Goal: Transaction & Acquisition: Purchase product/service

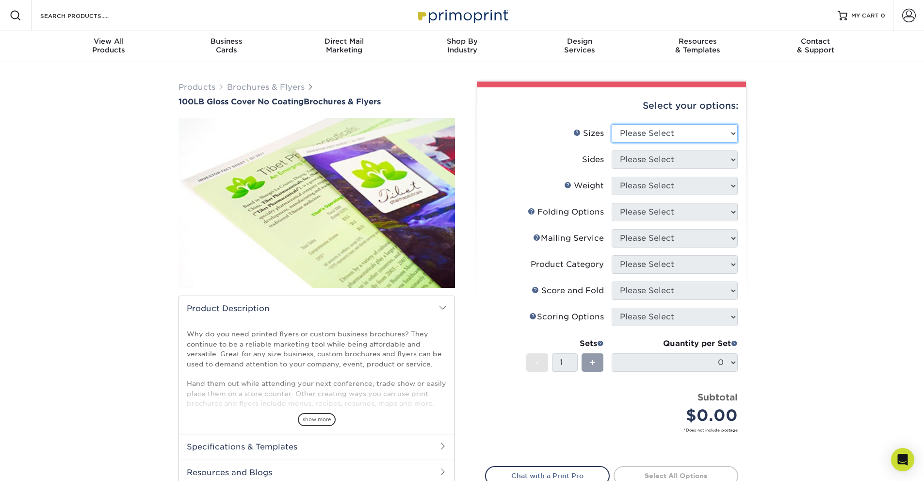
click at [650, 135] on select "Please Select 3.67" x 8.5" 4" x 8.5" 4" x 8.5" 4" x 11" 4" x 12" 4.25" x 11" 4.…" at bounding box center [675, 133] width 126 height 18
select select "8.50x11.00"
click at [612, 124] on select "Please Select 3.67" x 8.5" 4" x 8.5" 4" x 8.5" 4" x 11" 4" x 12" 4.25" x 11" 4.…" at bounding box center [675, 133] width 126 height 18
click at [683, 163] on select "Please Select Print Both Sides Print Front Only" at bounding box center [675, 159] width 126 height 18
select select "32d3c223-f82c-492b-b915-ba065a00862f"
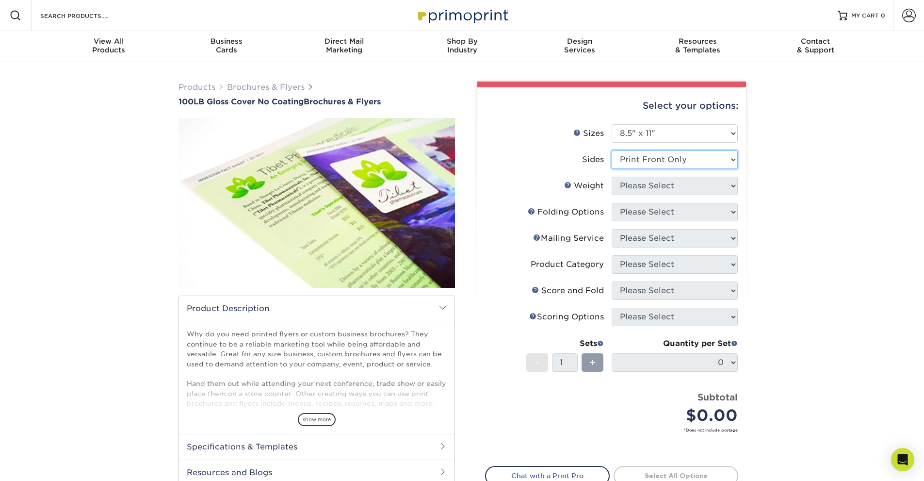
click at [612, 150] on select "Please Select Print Both Sides Print Front Only" at bounding box center [675, 159] width 126 height 18
click at [689, 188] on select "Please Select 100LB" at bounding box center [675, 186] width 126 height 18
select select "100LB"
click at [612, 177] on select "Please Select 100LB" at bounding box center [675, 186] width 126 height 18
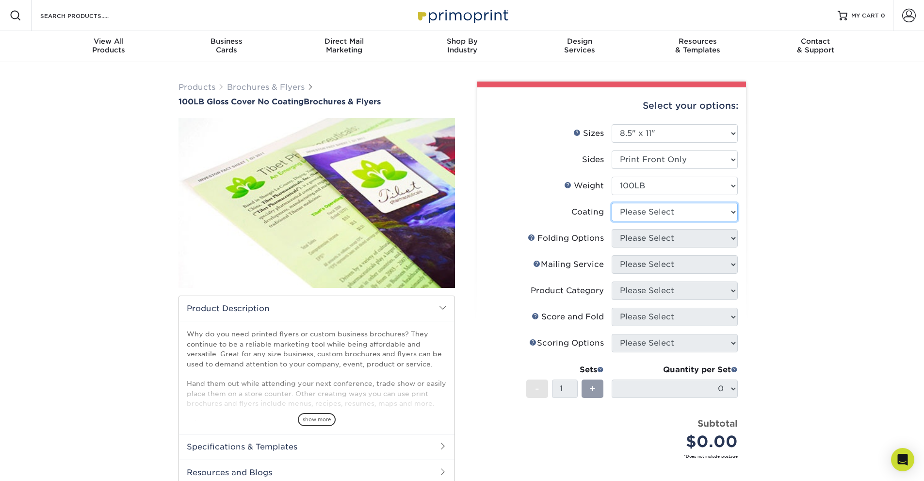
click at [688, 213] on select at bounding box center [675, 212] width 126 height 18
select select "ae367451-b2b8-45df-a344-0f05b6a12993"
click at [612, 203] on select at bounding box center [675, 212] width 126 height 18
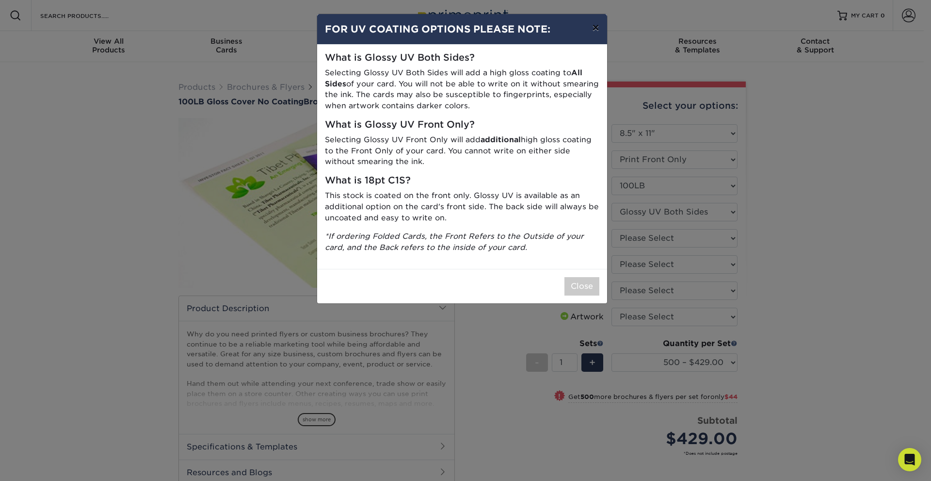
click at [592, 33] on button "×" at bounding box center [596, 27] width 22 height 27
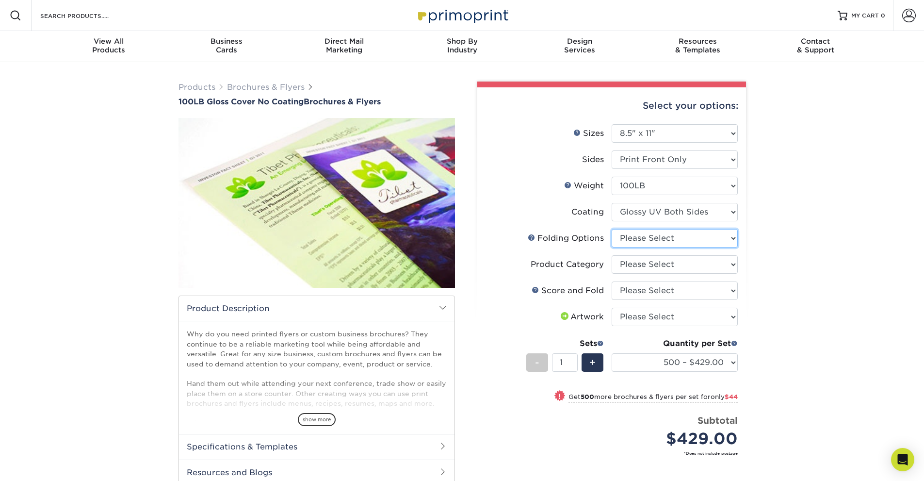
click at [650, 234] on select "Please Select FLAT - No Folding" at bounding box center [675, 238] width 126 height 18
select select "9b1d5825-34d1-4721-9874-ed79abb003d7"
click at [612, 229] on select "Please Select FLAT - No Folding" at bounding box center [675, 238] width 126 height 18
click at [650, 263] on select "Please Select Flyers and Brochures" at bounding box center [675, 264] width 126 height 18
select select "1a668080-6b7c-4174-b399-2c3833b27ef4"
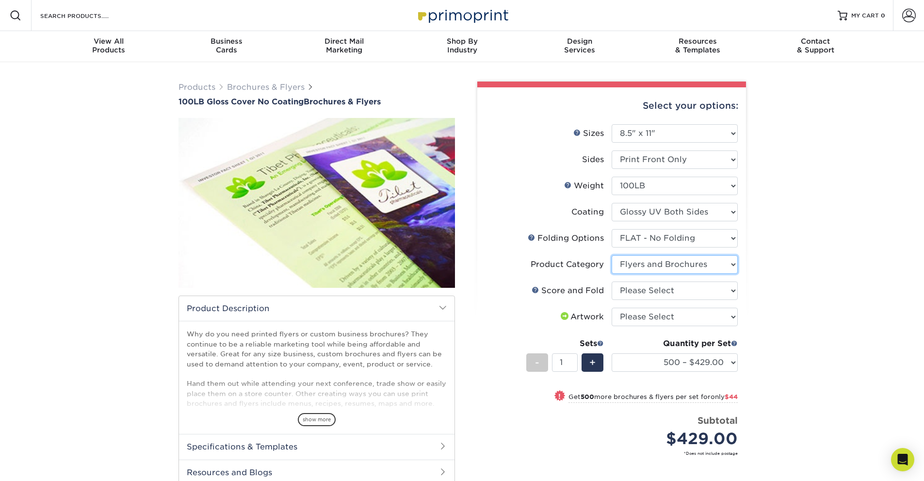
click at [612, 255] on select "Please Select Flyers and Brochures" at bounding box center [675, 264] width 126 height 18
click at [651, 292] on select "Please Select No Scoring and Folding Score & fold in half Score and 1/2 Fold on…" at bounding box center [675, 290] width 126 height 18
select select "bd0593cf-038a-41f4-bfbc-0b0ebdcc21b2"
click at [612, 281] on select "Please Select No Scoring and Folding Score & fold in half Score and 1/2 Fold on…" at bounding box center [675, 290] width 126 height 18
click at [658, 318] on select "Please Select I will upload files I need a design - $175" at bounding box center [675, 317] width 126 height 18
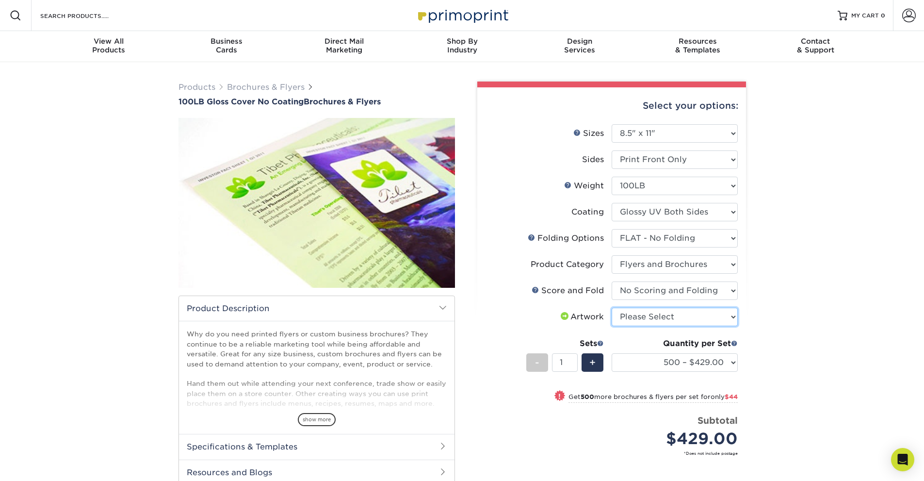
select select "upload"
click at [612, 308] on select "Please Select I will upload files I need a design - $175" at bounding box center [675, 317] width 126 height 18
click at [660, 367] on select "500 – $429.00 1000 – $473.00 2000 – $573.00 2500 – $716.00 3000 – $923.00 4000 …" at bounding box center [675, 362] width 126 height 18
click at [797, 158] on div "Products Brochures & Flyers 100LB Gloss Cover No Coating Brochures & Flyers sho…" at bounding box center [462, 332] width 924 height 540
